Goal: Communication & Community: Answer question/provide support

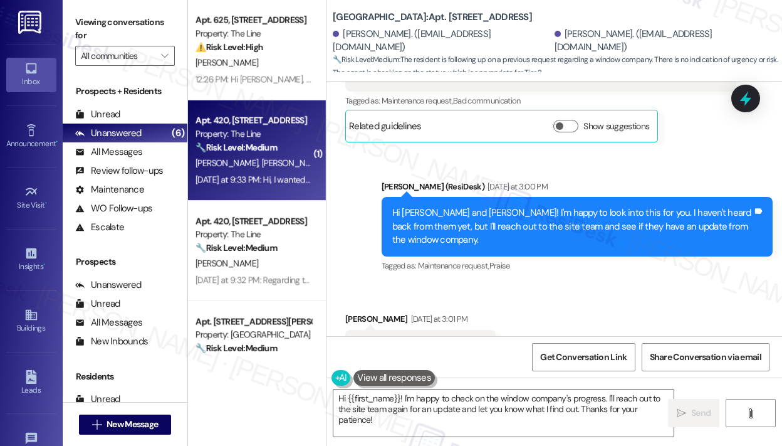
click at [258, 155] on div "[PERSON_NAME] [PERSON_NAME]" at bounding box center [253, 163] width 118 height 16
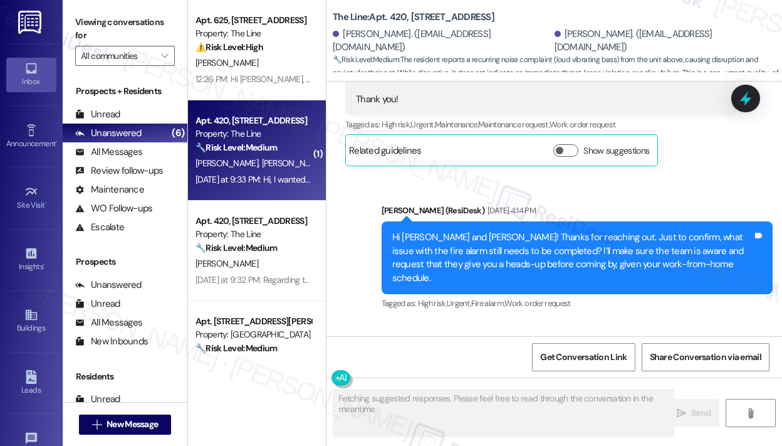
scroll to position [11860, 0]
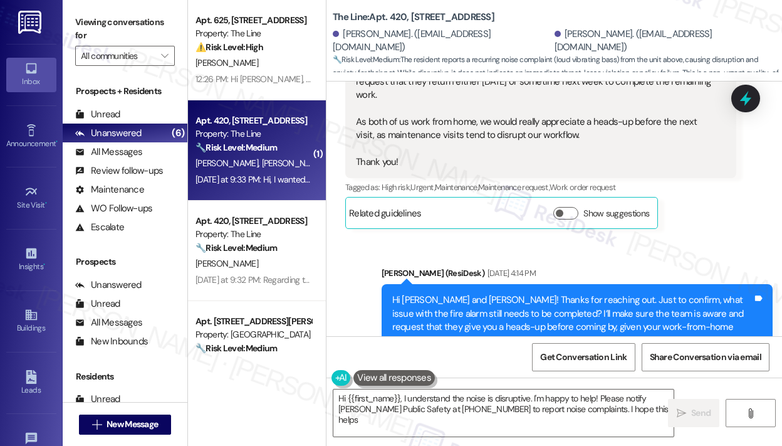
type textarea "Hi {{first_name}}, I understand the noise is disruptive. I'm happy to help! Ple…"
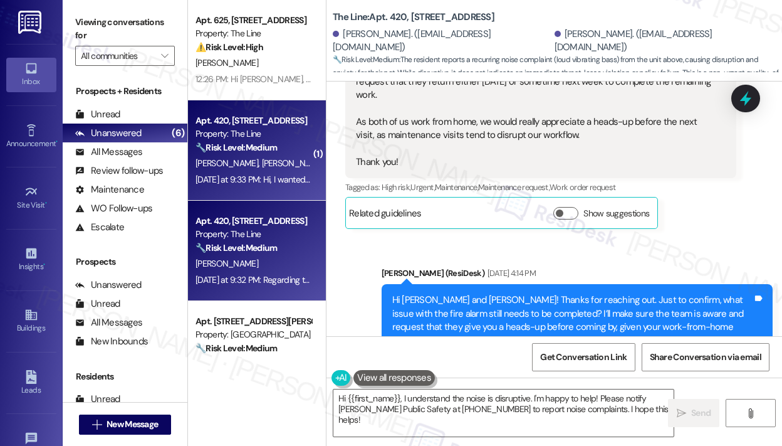
click at [244, 275] on div "[DATE] at 9:32 PM: Regarding the security number, can we call that number and e…" at bounding box center [440, 279] width 489 height 11
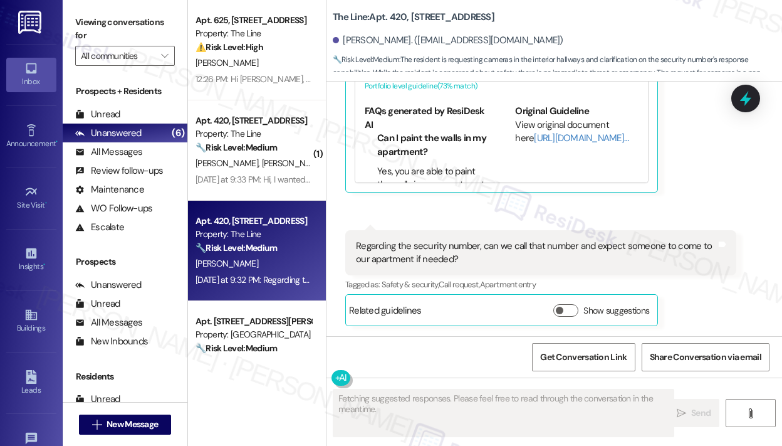
scroll to position [6582, 0]
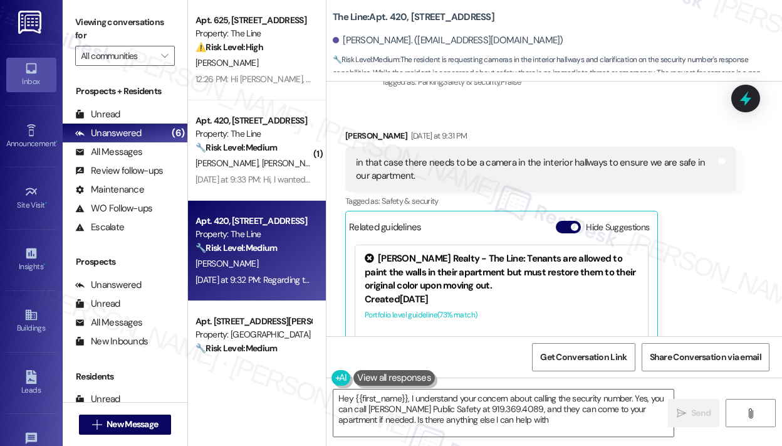
type textarea "Hey {{first_name}}, I understand your concern about calling the security number…"
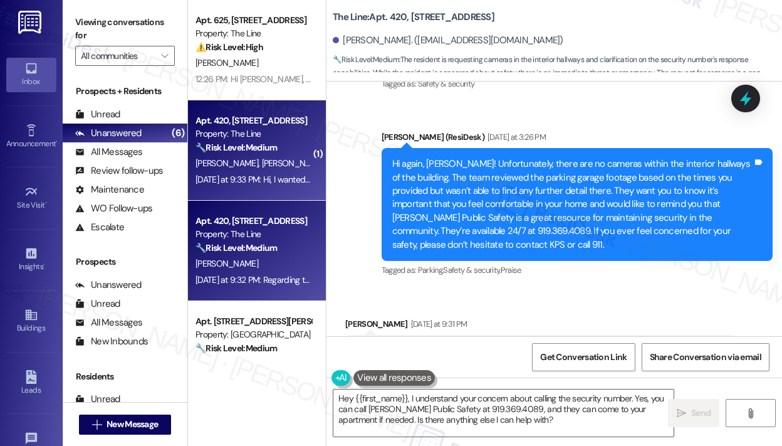
scroll to position [188, 0]
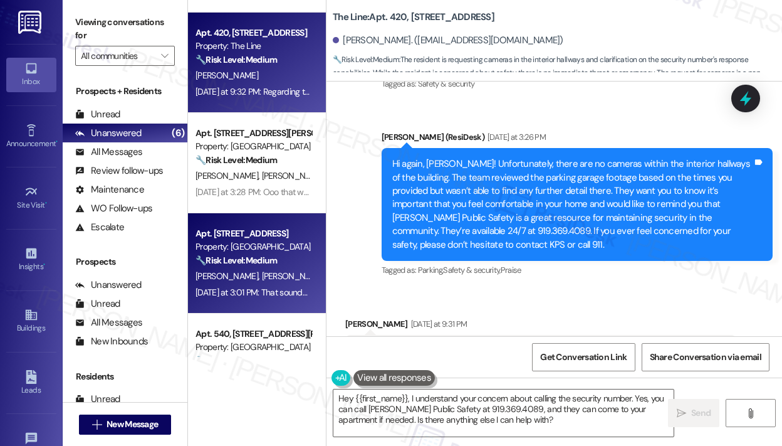
click at [244, 246] on div "Property: [GEOGRAPHIC_DATA]" at bounding box center [254, 246] width 116 height 13
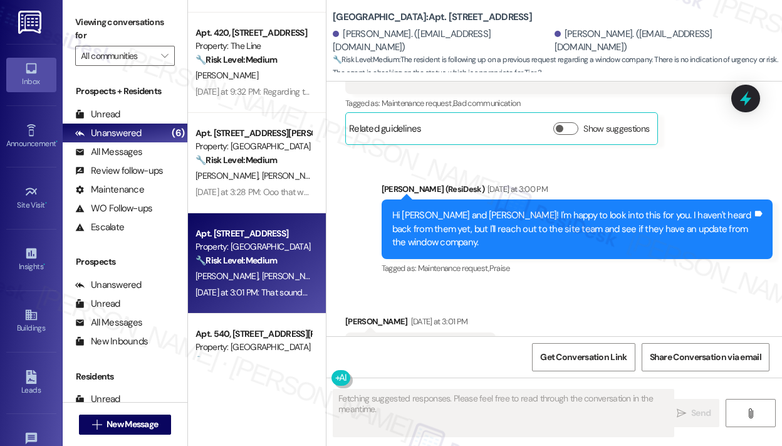
scroll to position [1680, 0]
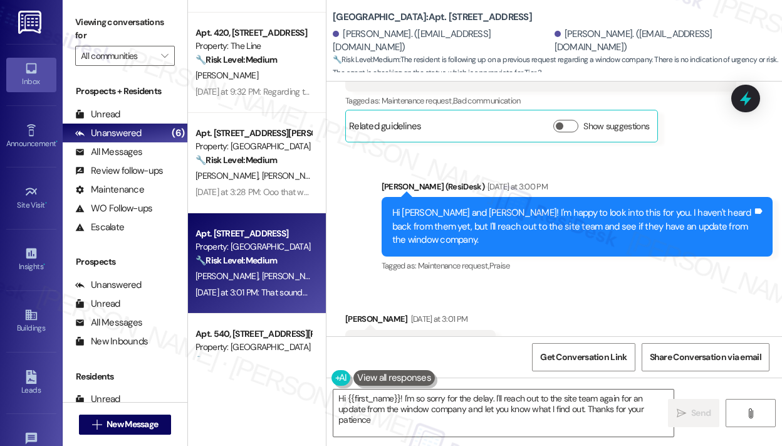
type textarea "Hi {{first_name}}! I'm so sorry for the delay. I'll reach out to the site team …"
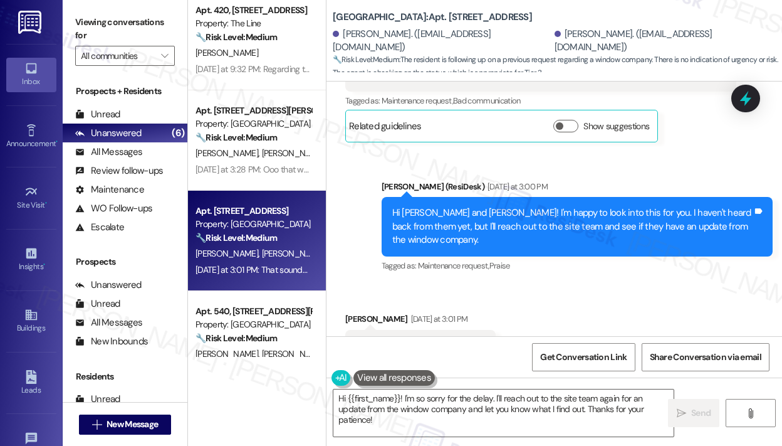
scroll to position [245, 0]
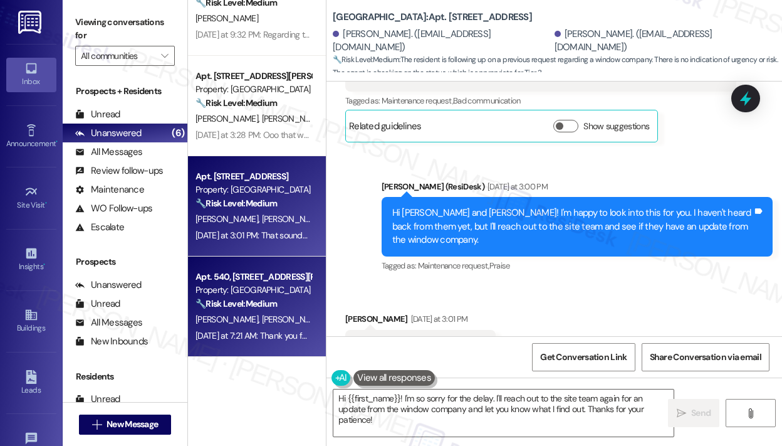
click at [284, 278] on div "Apt. 540, [STREET_ADDRESS][PERSON_NAME]" at bounding box center [254, 276] width 116 height 13
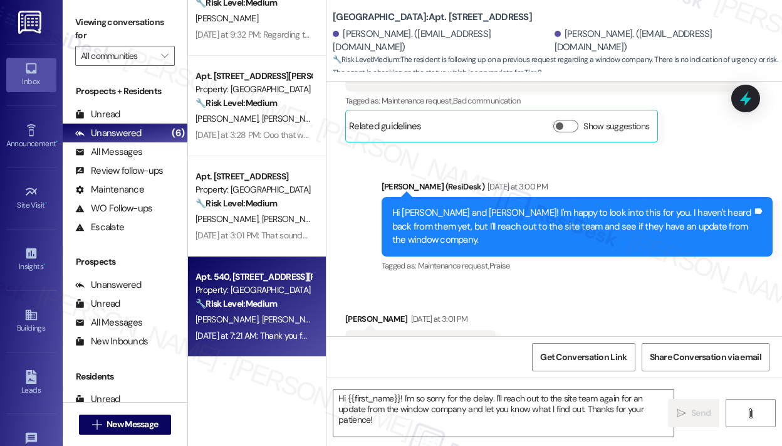
type textarea "Fetching suggested responses. Please feel free to read through the conversation…"
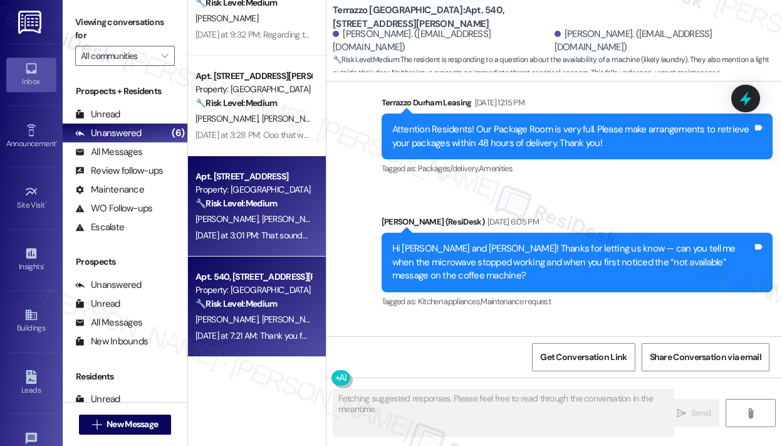
scroll to position [5982, 0]
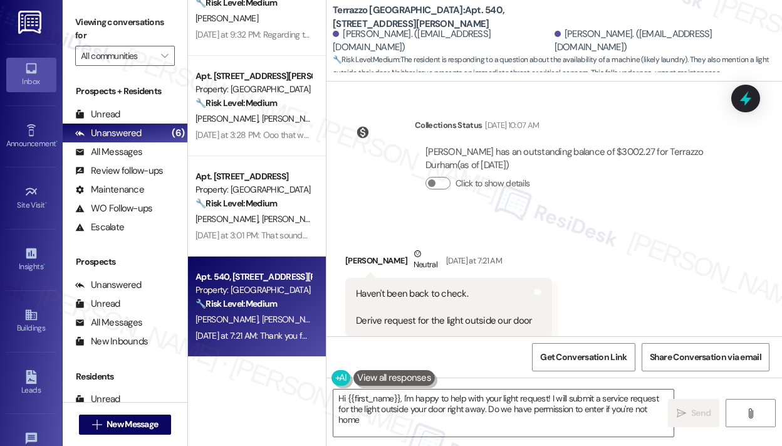
type textarea "Hi {{first_name}}, I'm happy to help with your light request! I will submit a s…"
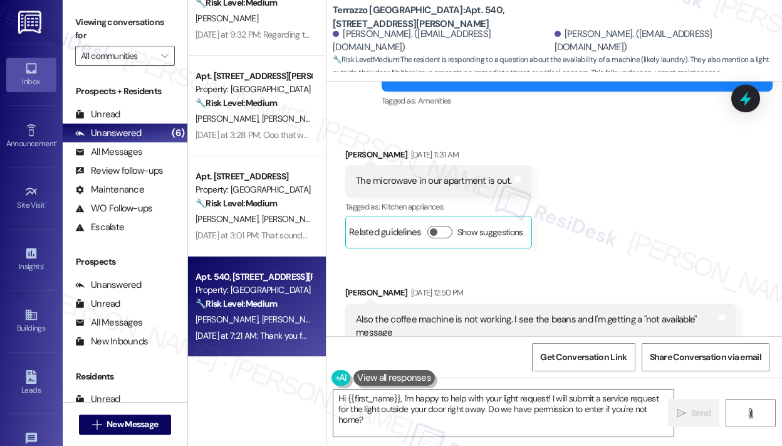
scroll to position [5050, 0]
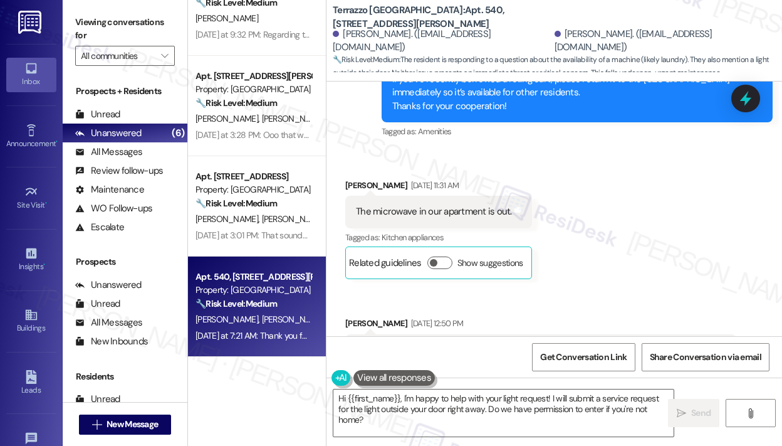
click at [463, 205] on div "The microwave in our apartment is out." at bounding box center [434, 211] width 156 height 13
copy div "The microwave in our apartment is out. Tags and notes"
click at [634, 206] on div "Received via SMS [PERSON_NAME] [DATE] 11:31 AM The microwave in our apartment i…" at bounding box center [555, 295] width 456 height 290
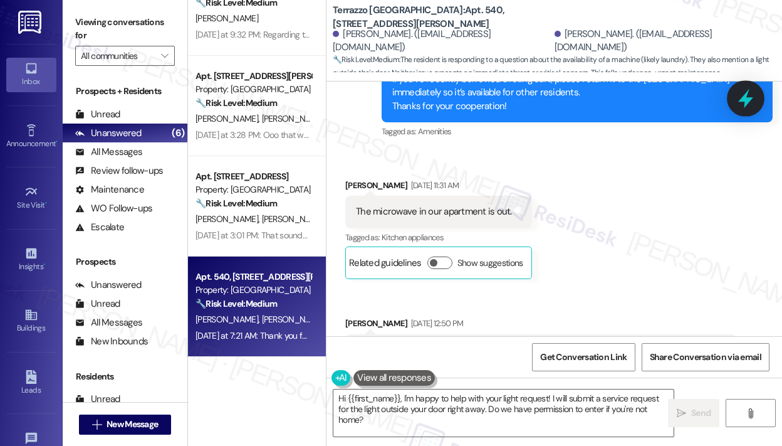
click at [747, 104] on icon at bounding box center [745, 98] width 15 height 19
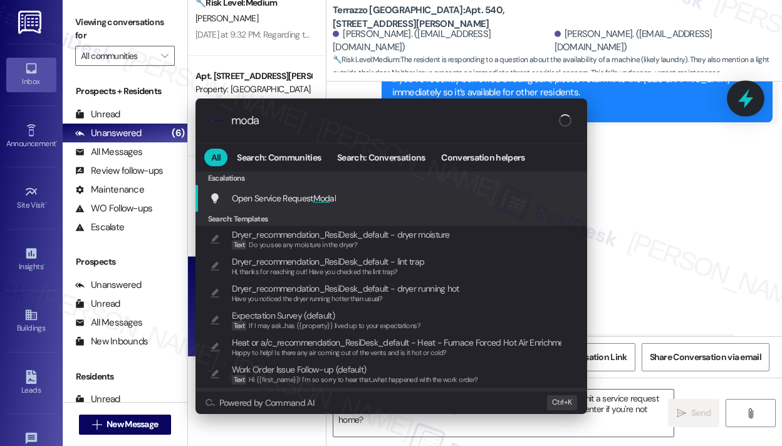
type input "modal"
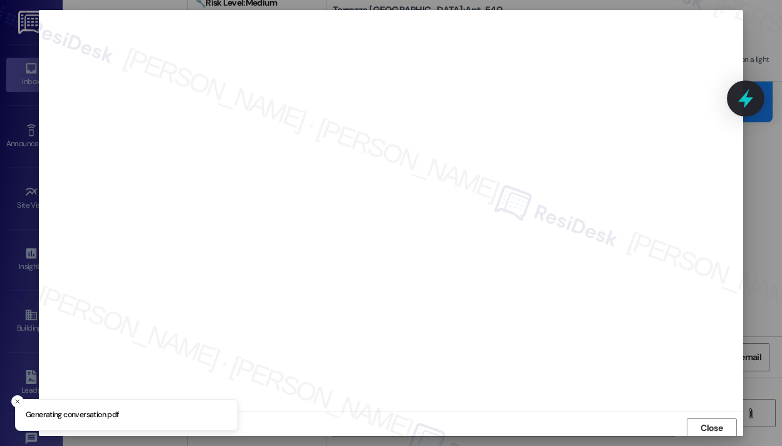
scroll to position [3, 0]
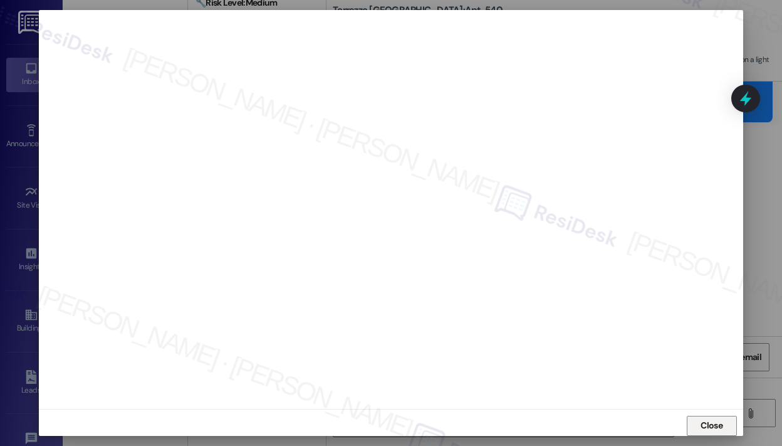
click at [715, 423] on span "Close" at bounding box center [712, 425] width 22 height 13
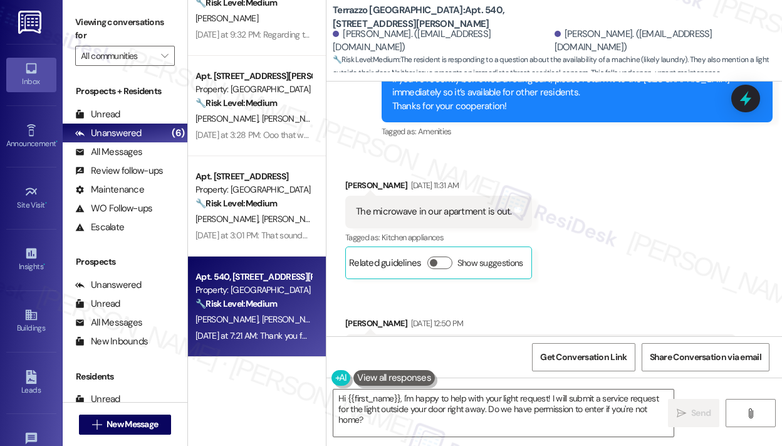
click at [671, 177] on div "Received via SMS [PERSON_NAME] [DATE] 11:31 AM The microwave in our apartment i…" at bounding box center [555, 295] width 456 height 290
